Goal: Task Accomplishment & Management: Complete application form

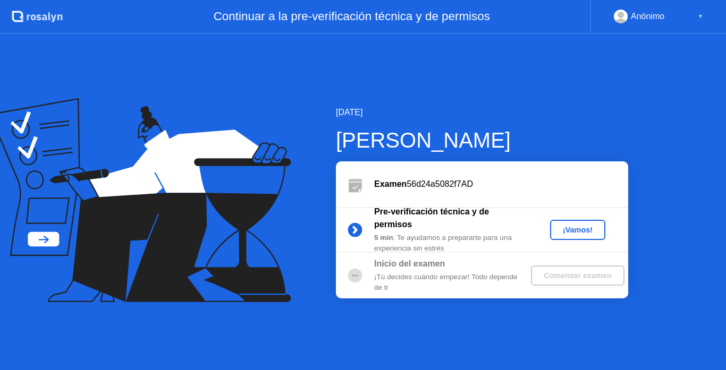
click at [419, 282] on div "¡Tú decides cuándo empezar! Todo depende de ti" at bounding box center [450, 283] width 153 height 22
click at [419, 277] on div "¡Tú decides cuándo empezar! Todo depende de ti" at bounding box center [450, 283] width 153 height 22
click at [583, 271] on div "Comenzar examen" at bounding box center [577, 275] width 84 height 9
click at [354, 227] on icon at bounding box center [354, 230] width 3 height 6
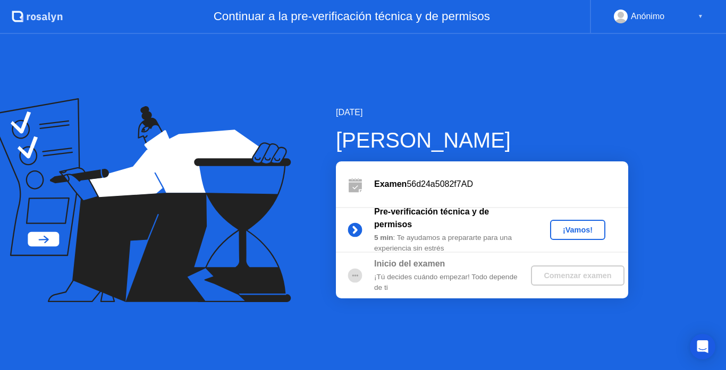
click at [592, 226] on div "¡Vamos!" at bounding box center [577, 230] width 47 height 9
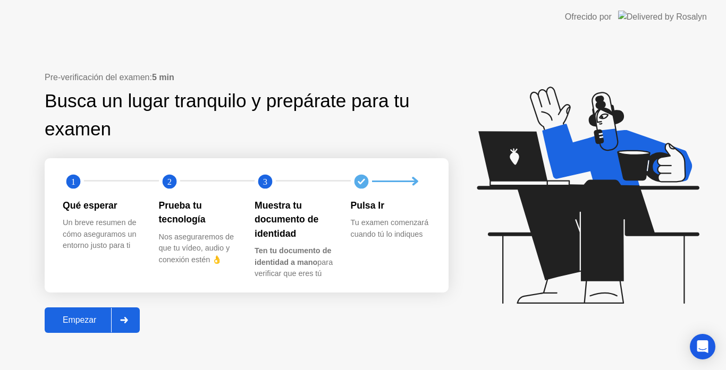
click at [127, 312] on div at bounding box center [124, 320] width 26 height 24
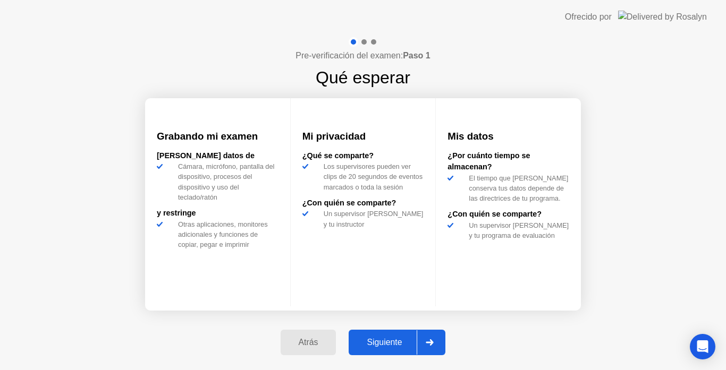
click at [437, 344] on div at bounding box center [430, 342] width 26 height 24
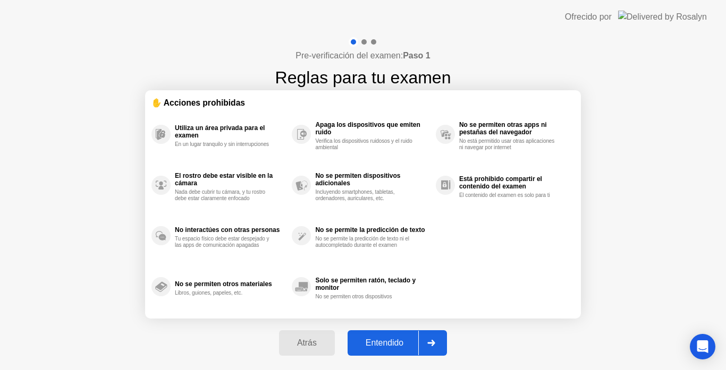
click at [425, 344] on div at bounding box center [431, 343] width 26 height 24
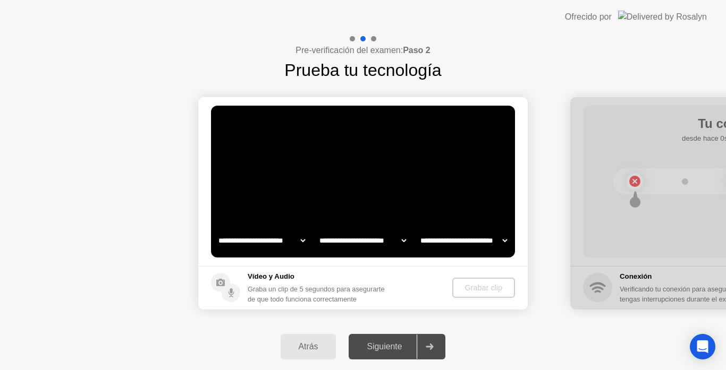
select select "**********"
select select "*******"
click at [473, 287] on div "Grabar clip" at bounding box center [484, 288] width 54 height 9
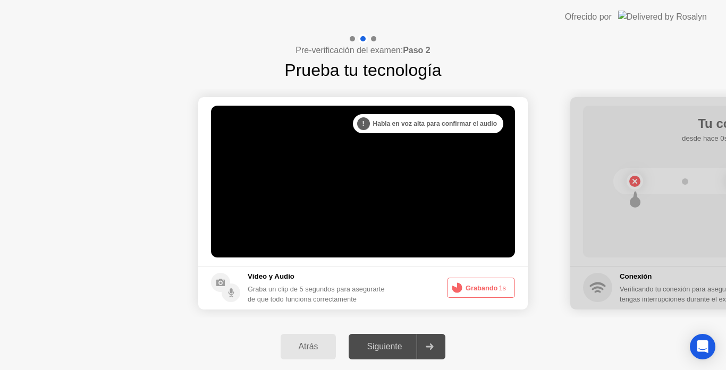
click at [429, 346] on icon at bounding box center [430, 347] width 8 height 6
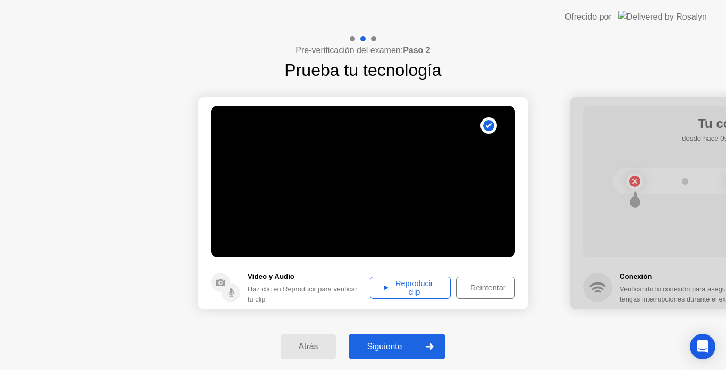
click at [429, 346] on icon at bounding box center [430, 347] width 8 height 6
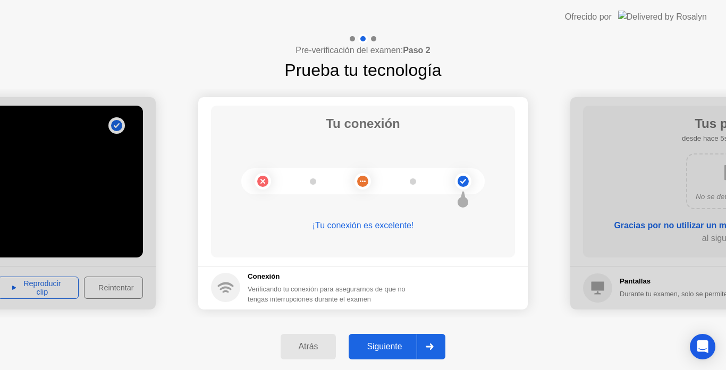
click at [427, 341] on div at bounding box center [430, 347] width 26 height 24
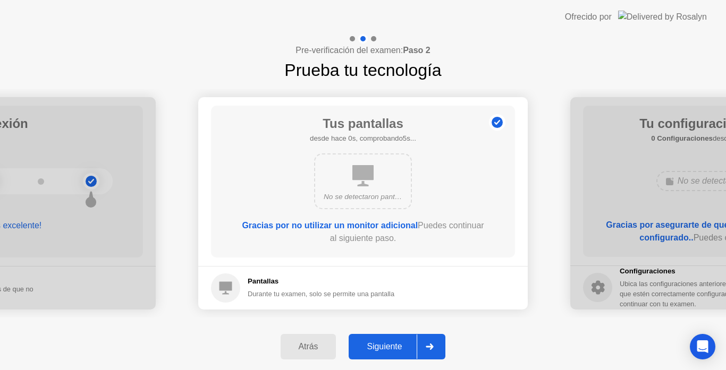
click at [445, 358] on button "Siguiente" at bounding box center [397, 347] width 97 height 26
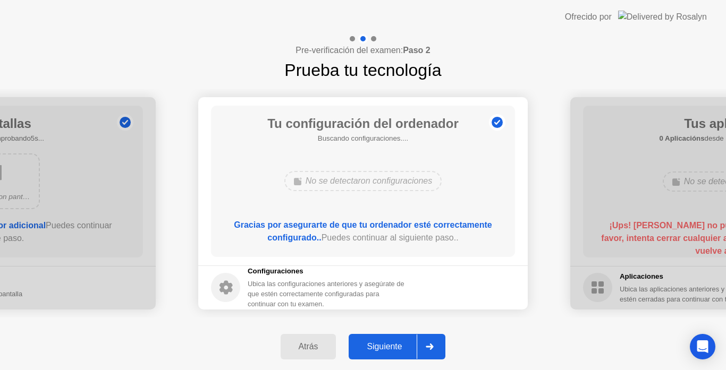
click at [442, 352] on div at bounding box center [430, 347] width 26 height 24
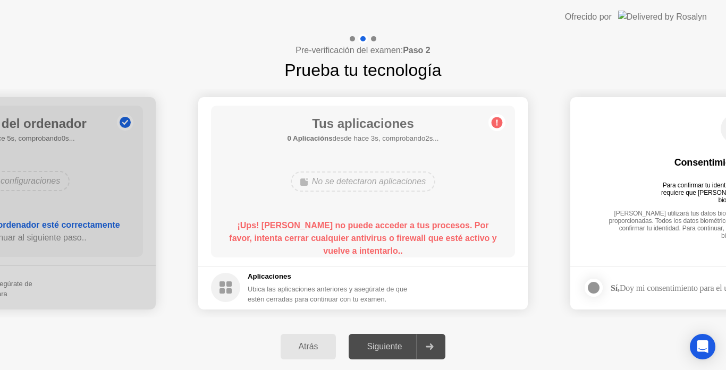
click at [498, 120] on circle at bounding box center [496, 122] width 11 height 11
click at [398, 352] on div "Siguiente" at bounding box center [384, 347] width 65 height 10
